Goal: Information Seeking & Learning: Compare options

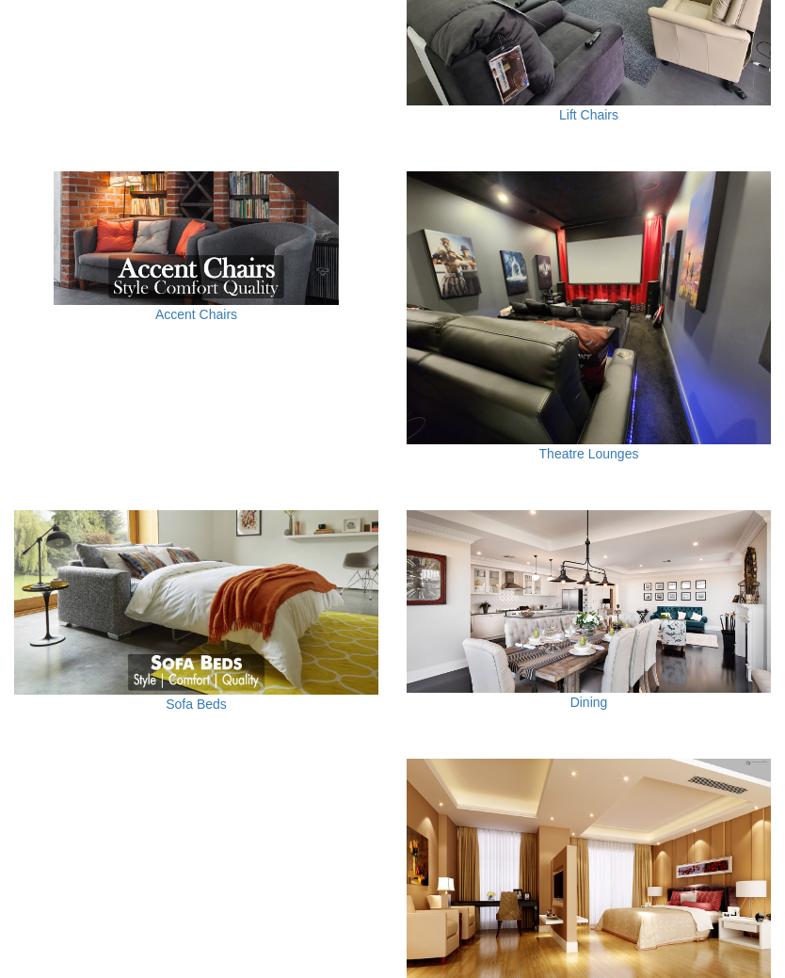
scroll to position [1316, 0]
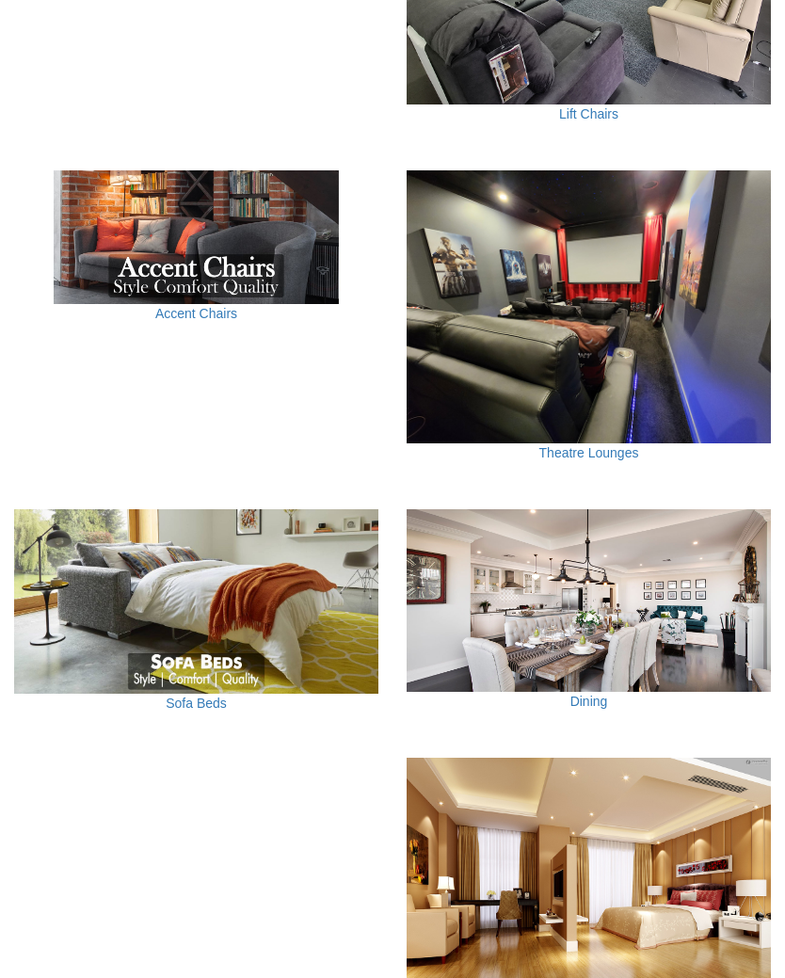
click at [201, 667] on img at bounding box center [196, 602] width 364 height 184
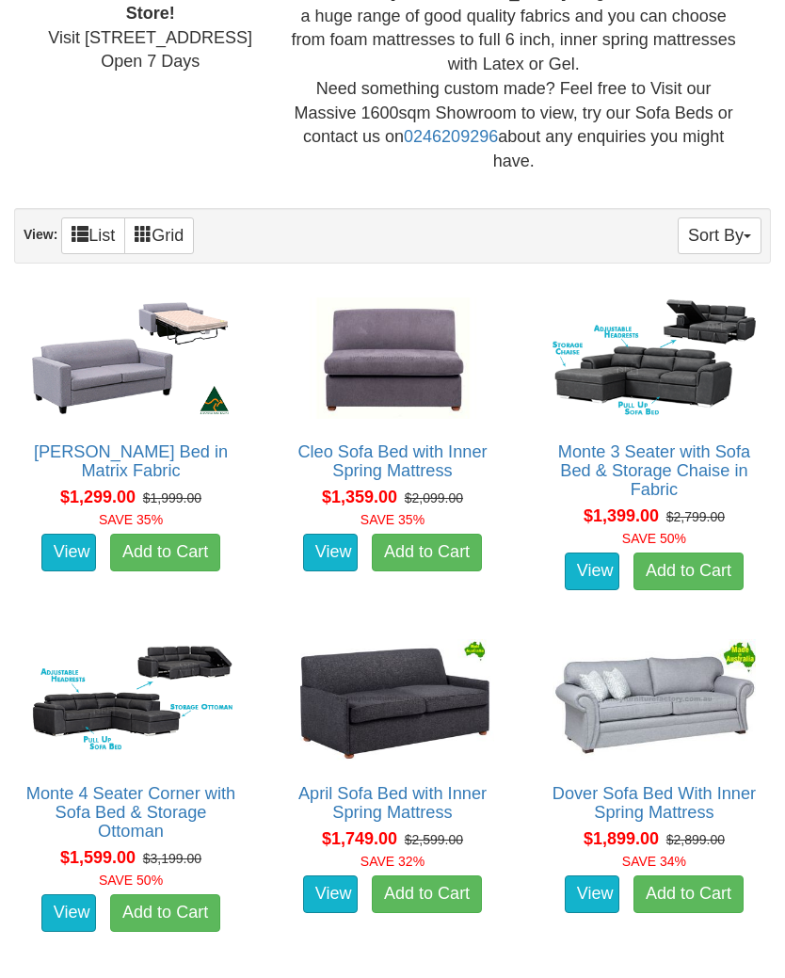
scroll to position [841, 0]
click at [402, 348] on img at bounding box center [392, 359] width 213 height 132
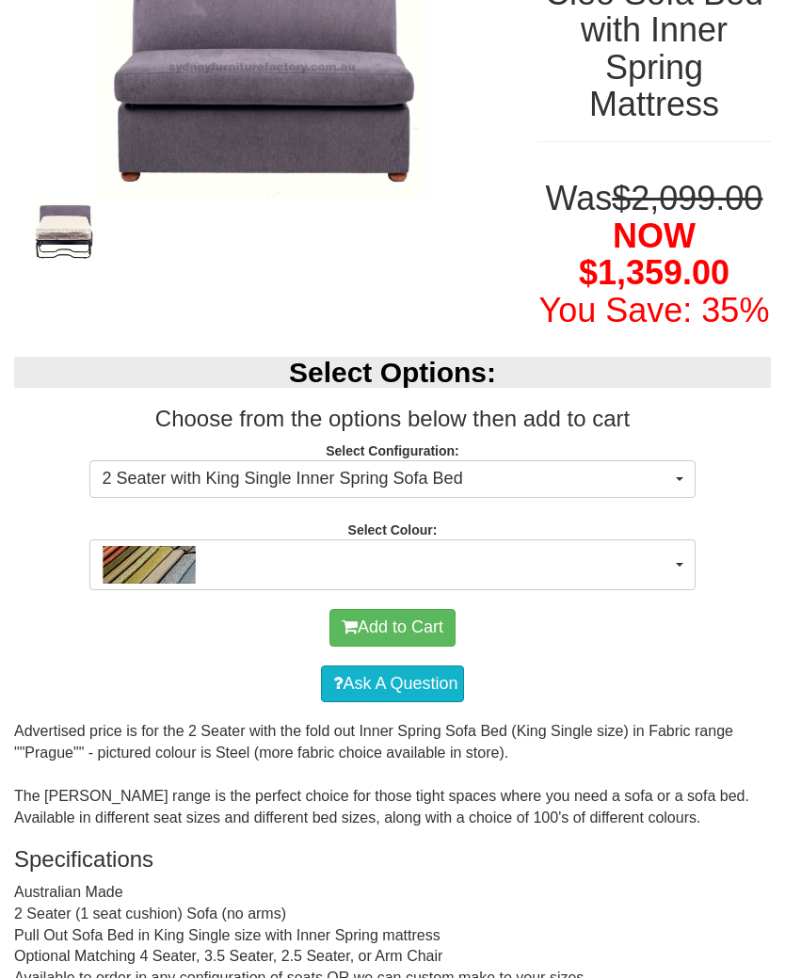
scroll to position [311, 0]
click at [679, 498] on button "2 Seater with King Single Inner Spring Sofa Bed" at bounding box center [391, 479] width 605 height 38
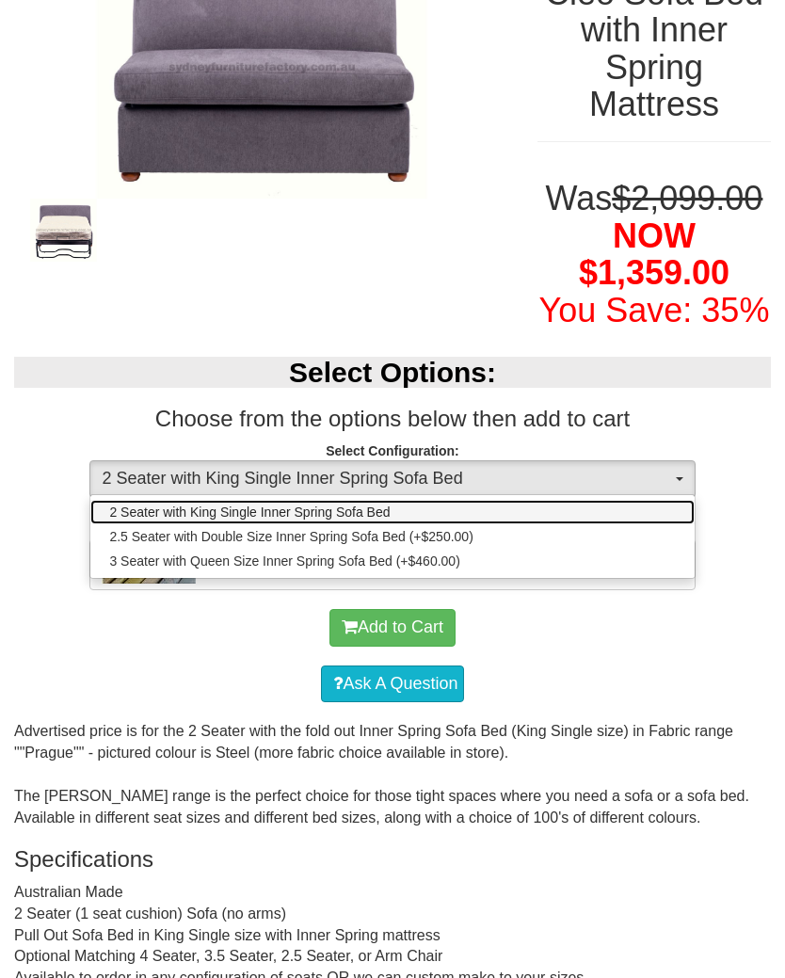
click at [362, 521] on span "2 Seater with King Single Inner Spring Sofa Bed" at bounding box center [249, 512] width 281 height 19
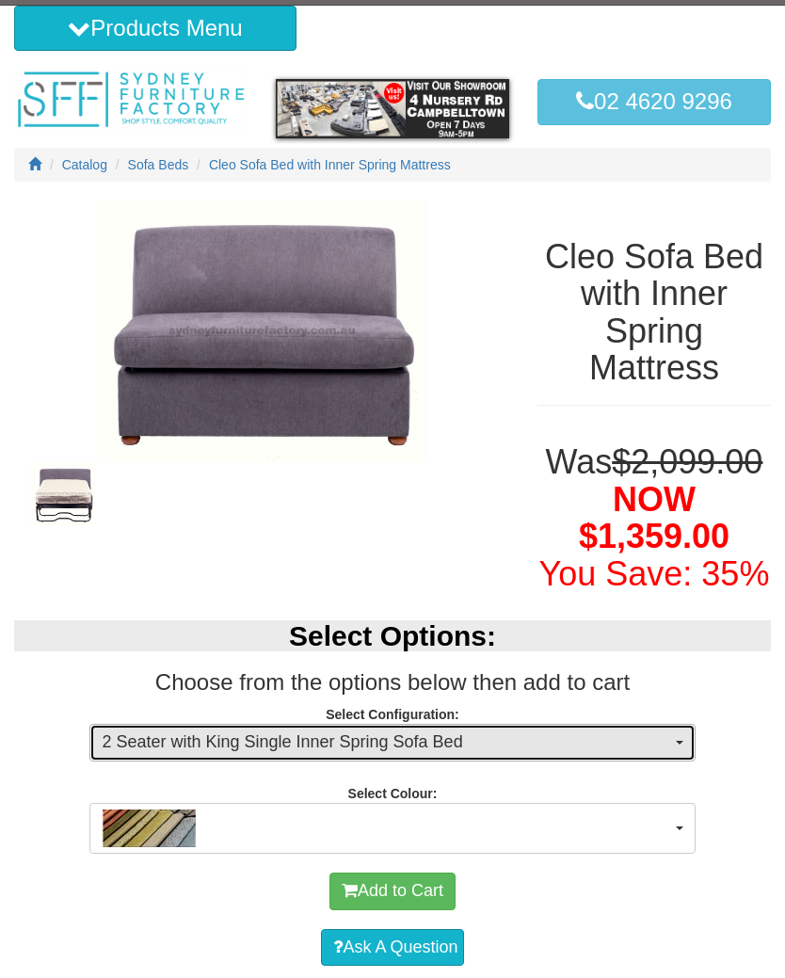
scroll to position [0, 0]
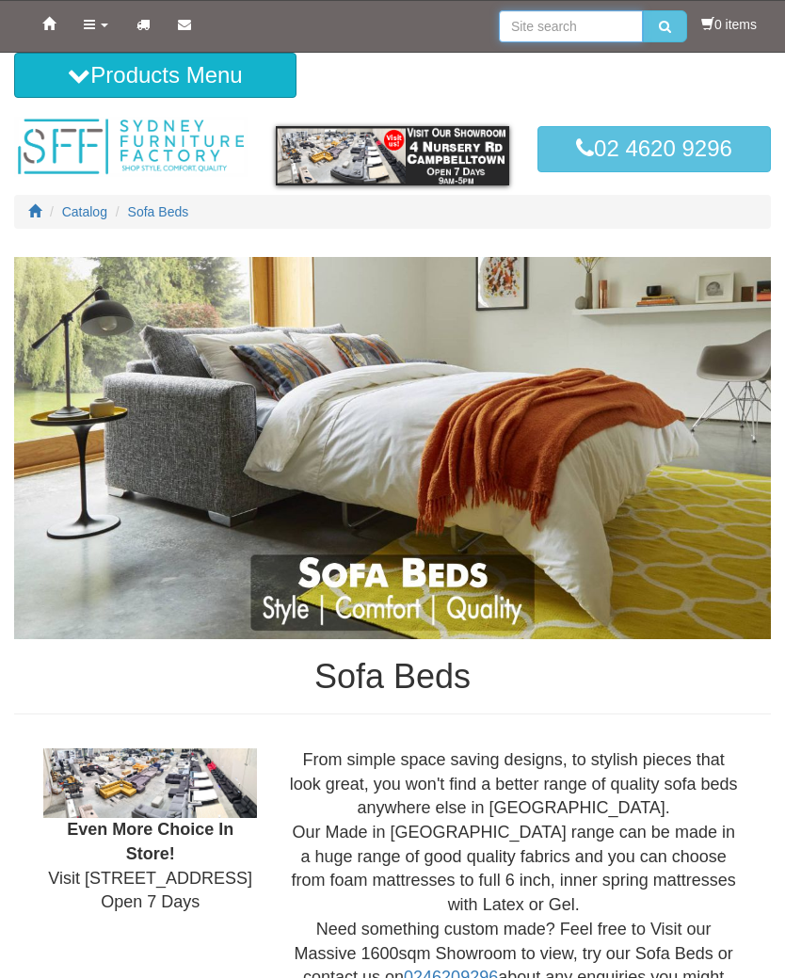
click at [517, 26] on input "search" at bounding box center [571, 26] width 144 height 32
type input "Sofa"
click at [660, 26] on button "submit" at bounding box center [665, 26] width 44 height 32
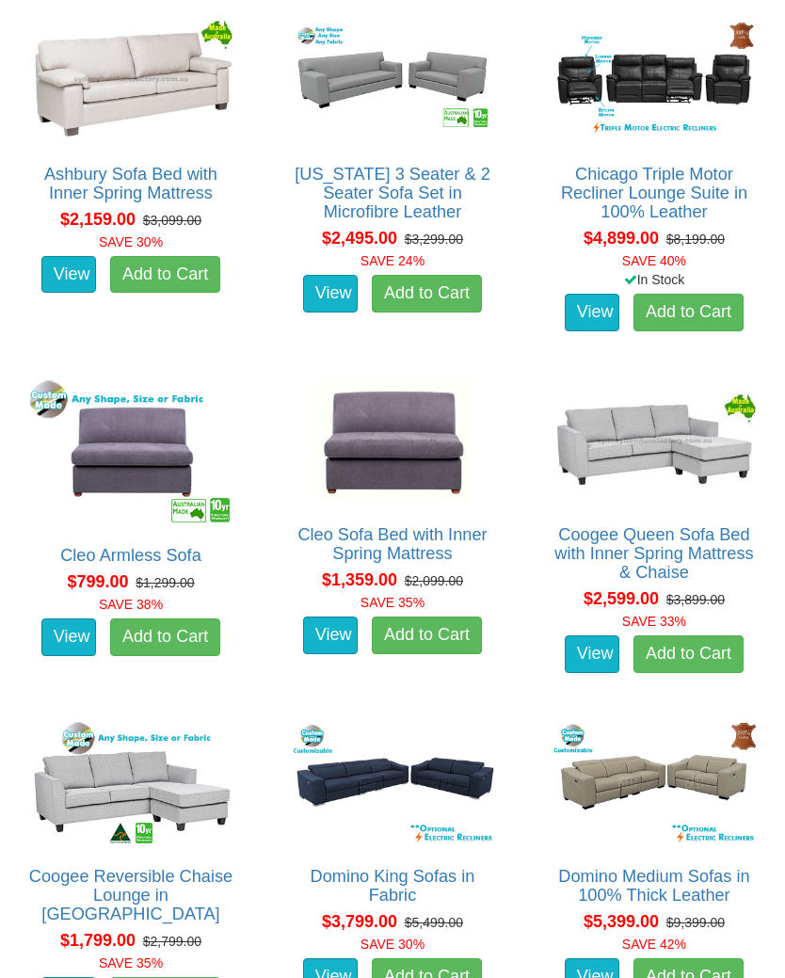
scroll to position [1343, 0]
click at [403, 430] on img at bounding box center [392, 442] width 213 height 132
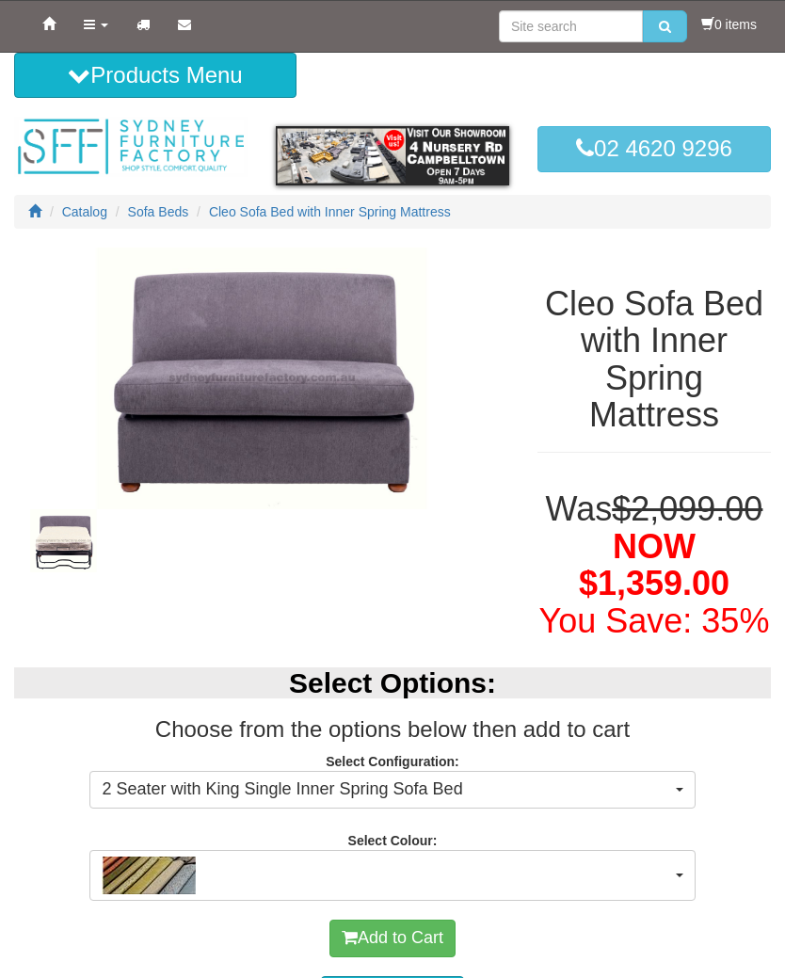
click at [63, 552] on img at bounding box center [63, 540] width 99 height 63
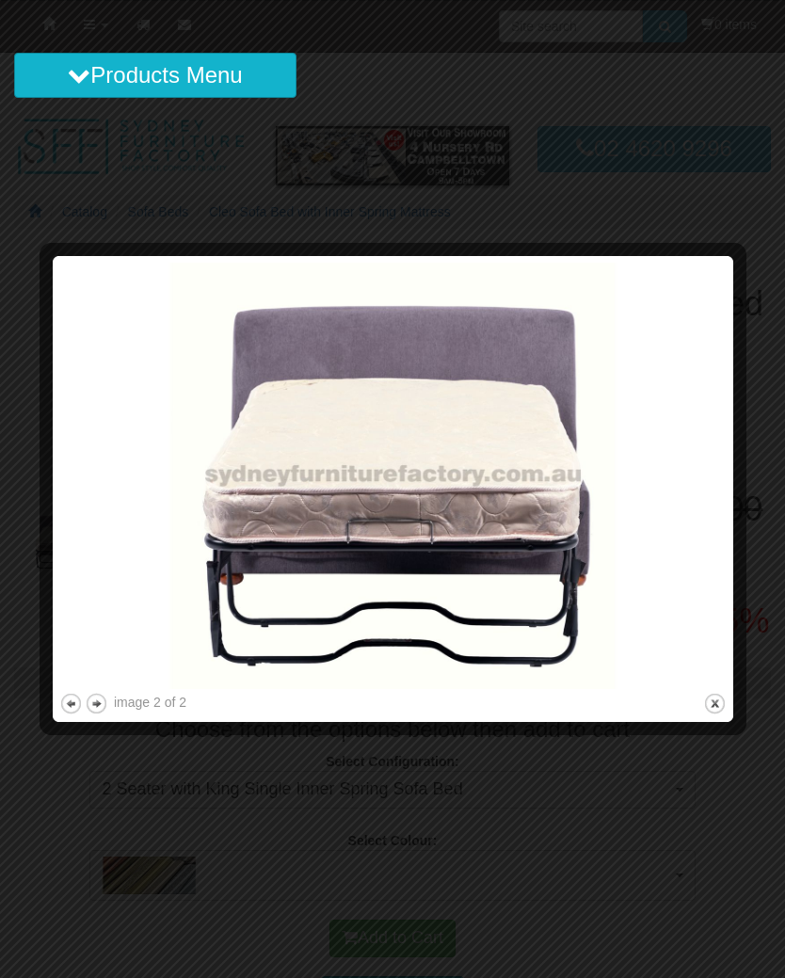
click at [652, 185] on div at bounding box center [392, 489] width 785 height 978
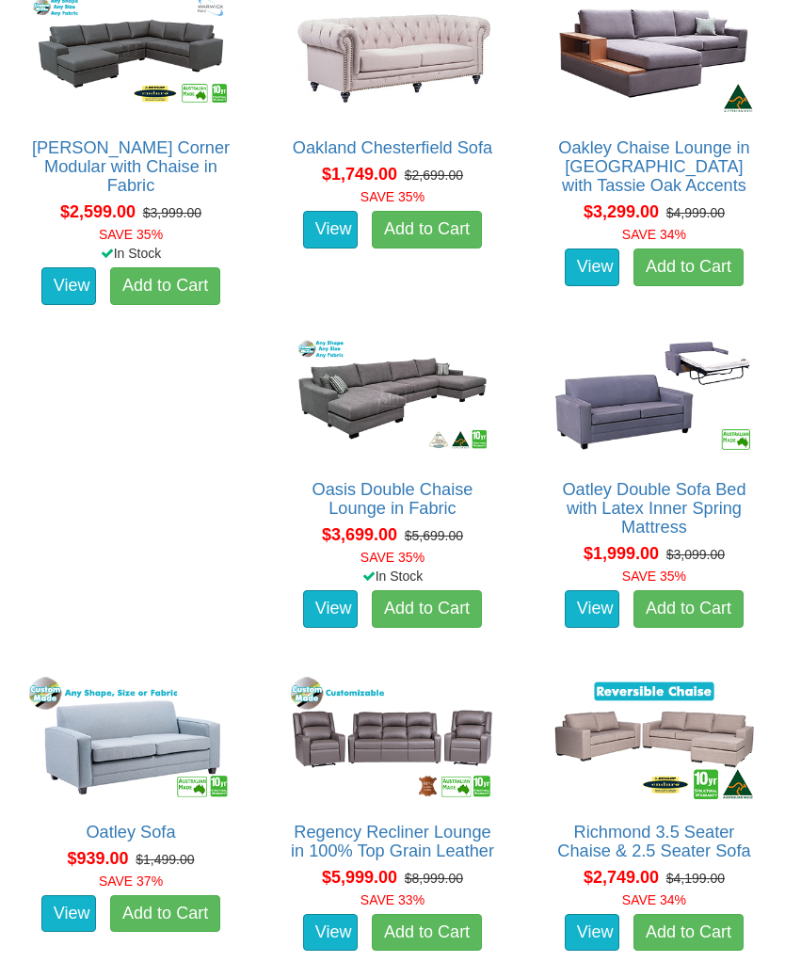
scroll to position [5443, 0]
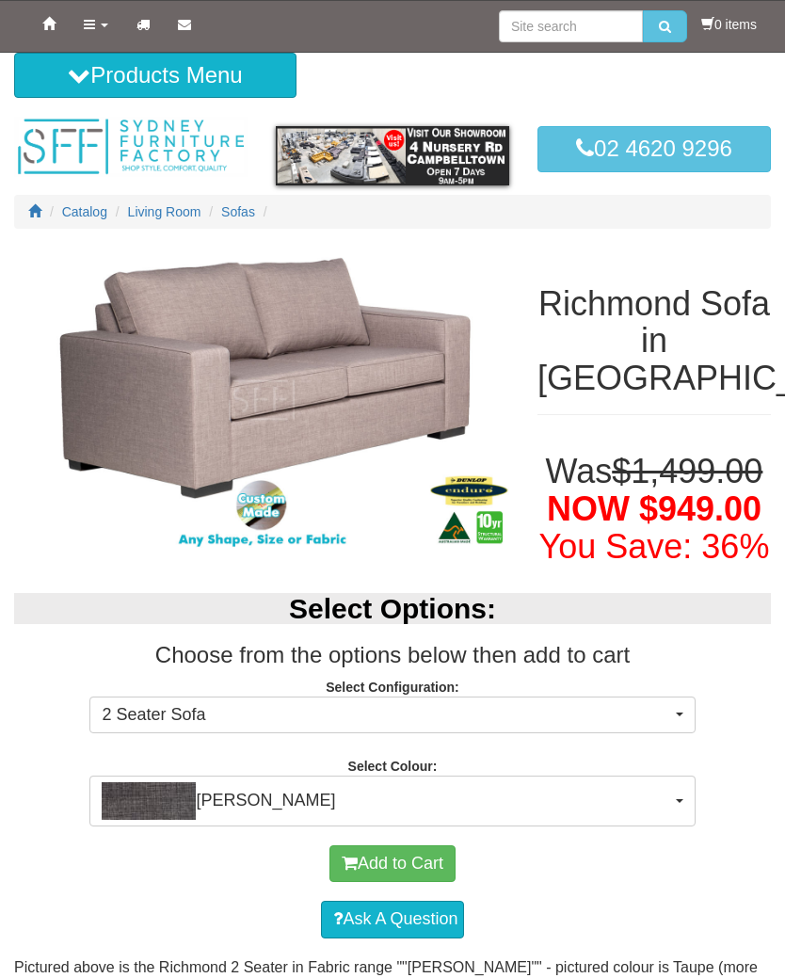
click at [671, 794] on button "Morgan Slate" at bounding box center [391, 801] width 605 height 51
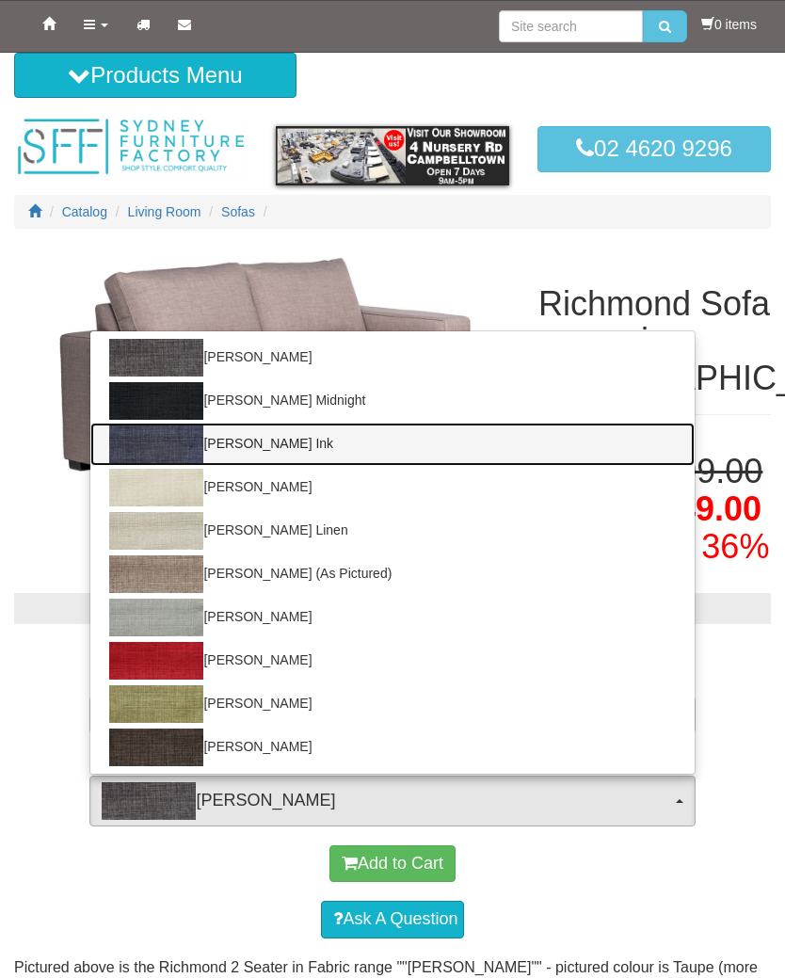
click at [245, 448] on link "Morgan Ink" at bounding box center [391, 444] width 603 height 43
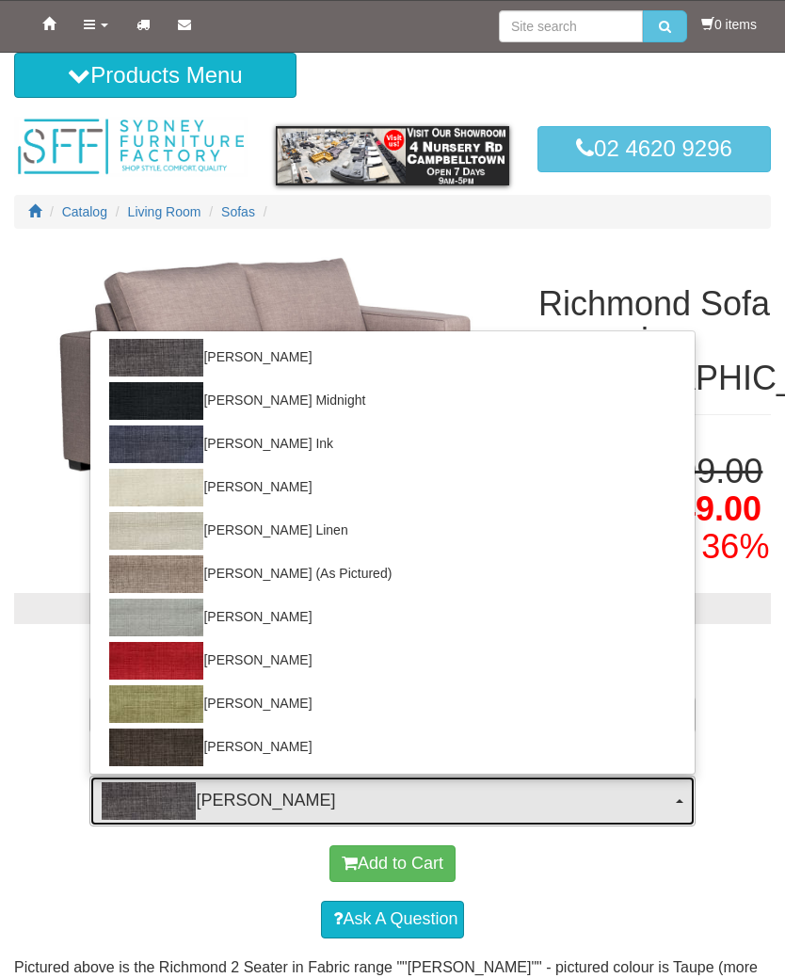
select select "381"
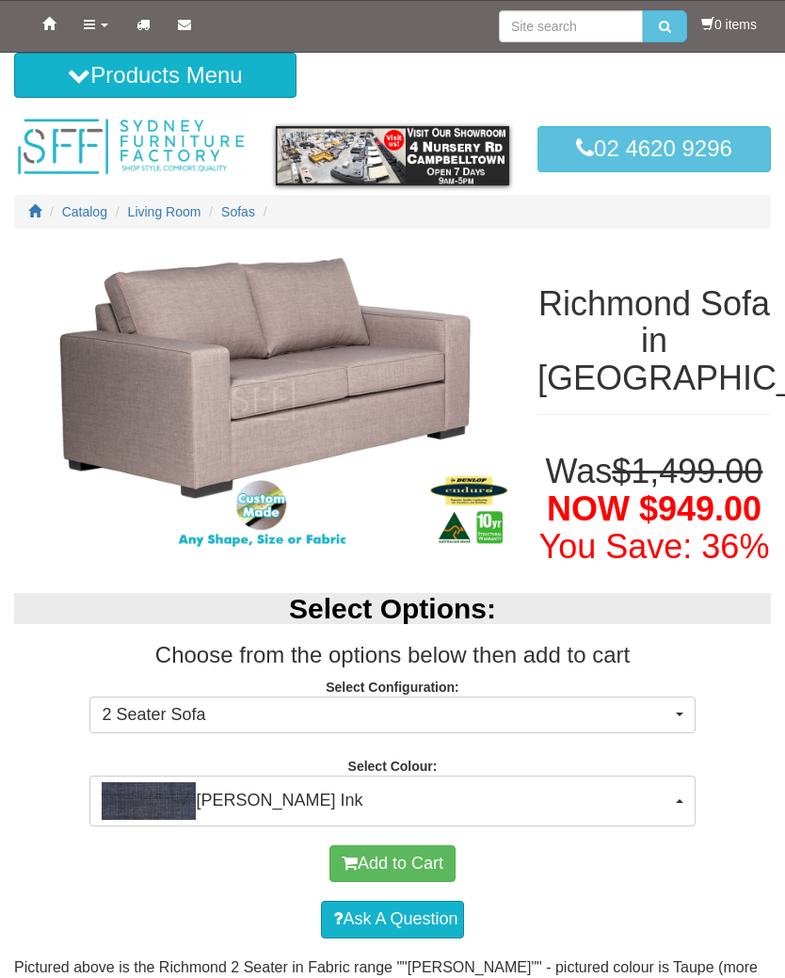
click at [317, 401] on img at bounding box center [261, 400] width 495 height 305
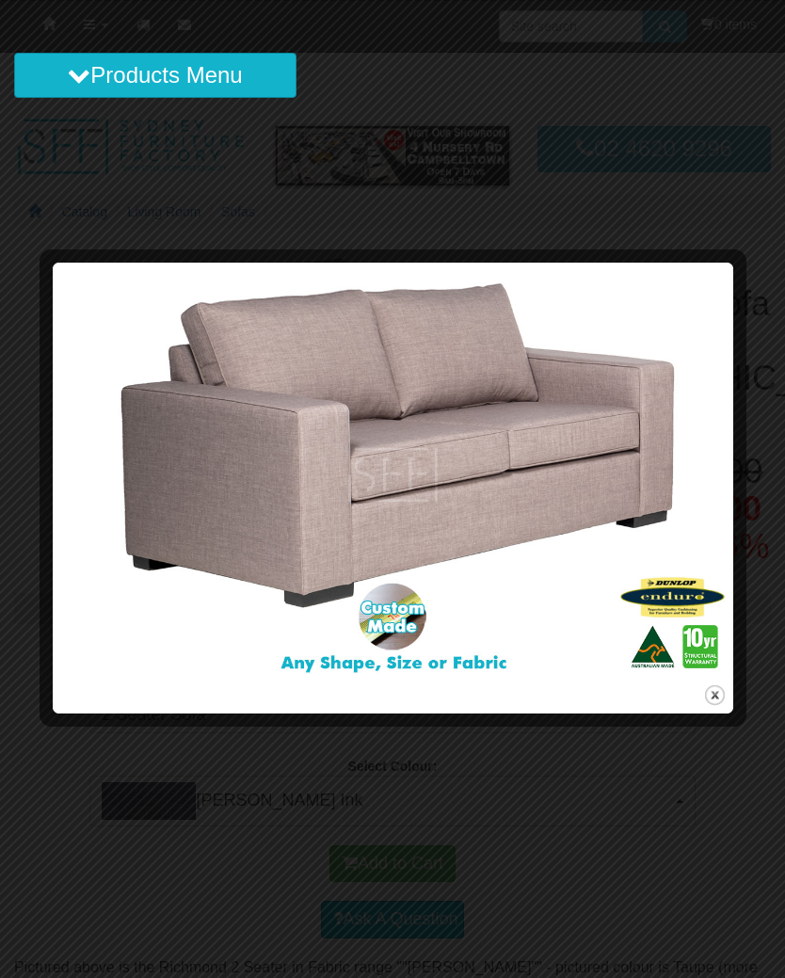
click at [598, 234] on div at bounding box center [392, 489] width 785 height 978
